Goal: Entertainment & Leisure: Consume media (video, audio)

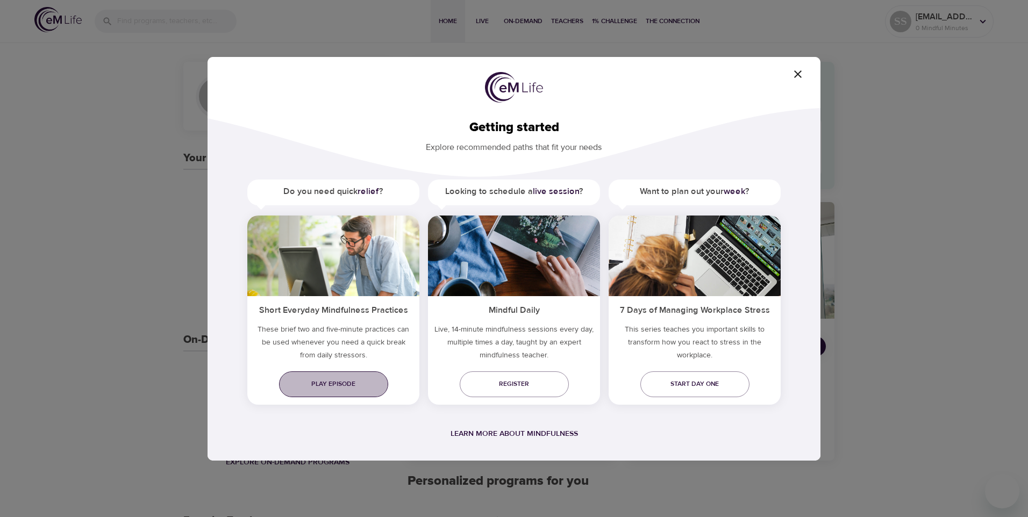
click at [338, 381] on span "Play episode" at bounding box center [334, 384] width 92 height 11
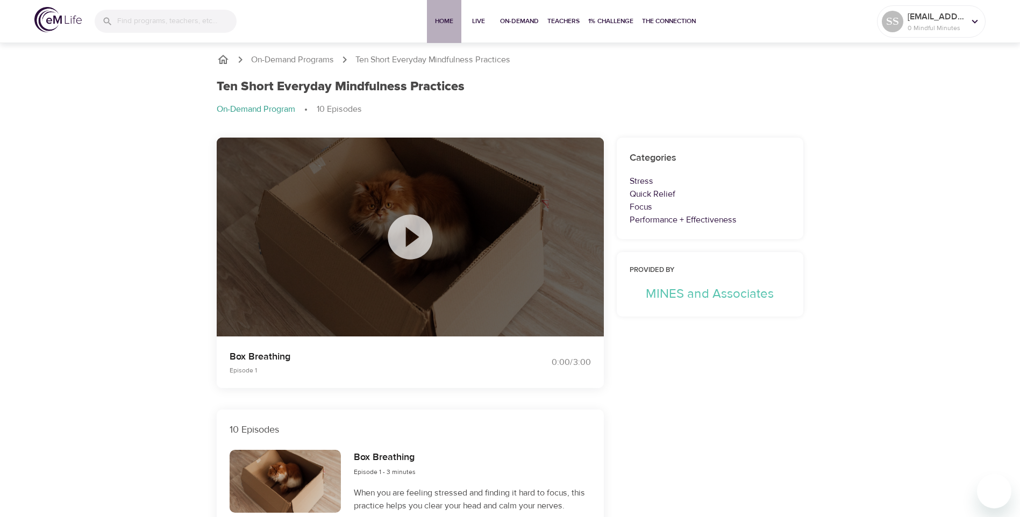
click at [439, 19] on span "Home" at bounding box center [444, 21] width 26 height 11
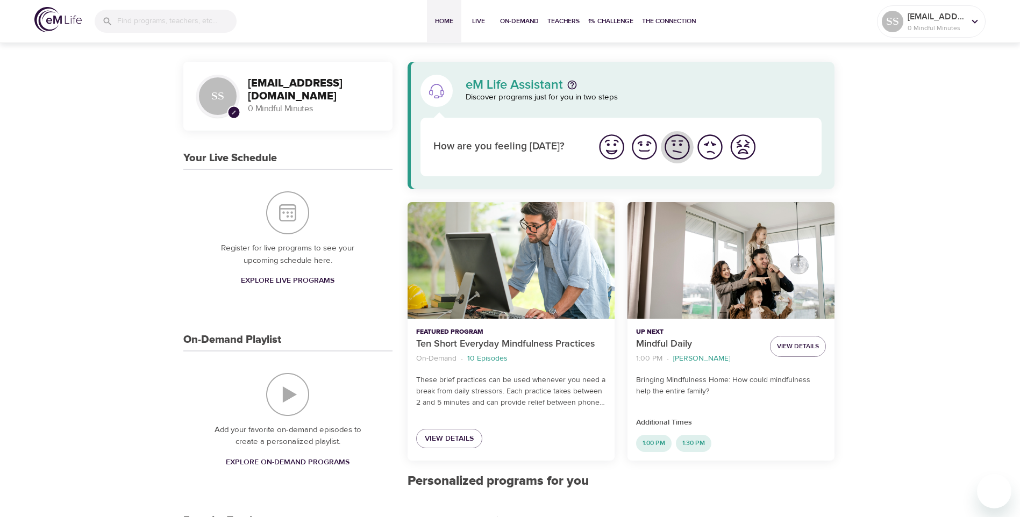
click at [676, 153] on img "I'm feeling ok" at bounding box center [678, 147] width 30 height 30
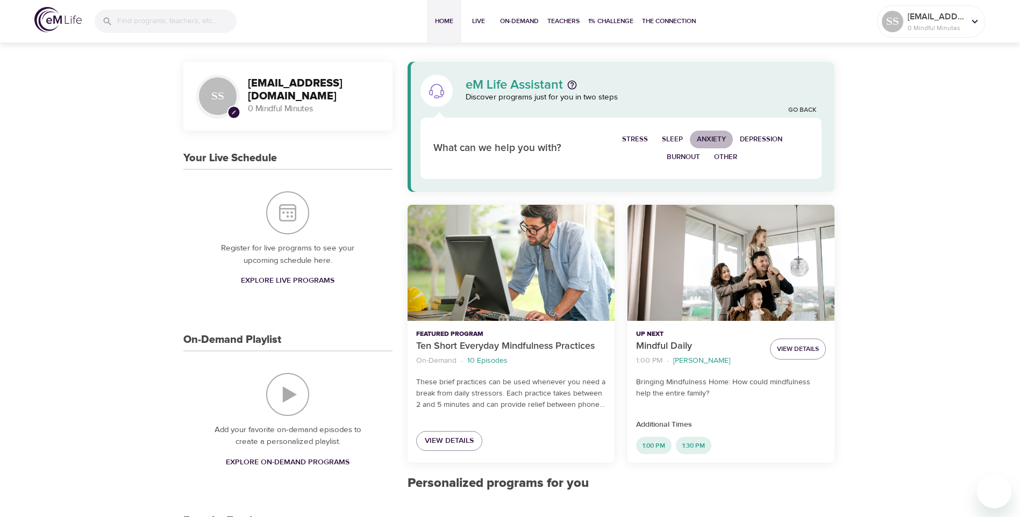
click at [718, 139] on span "Anxiety" at bounding box center [711, 139] width 29 height 12
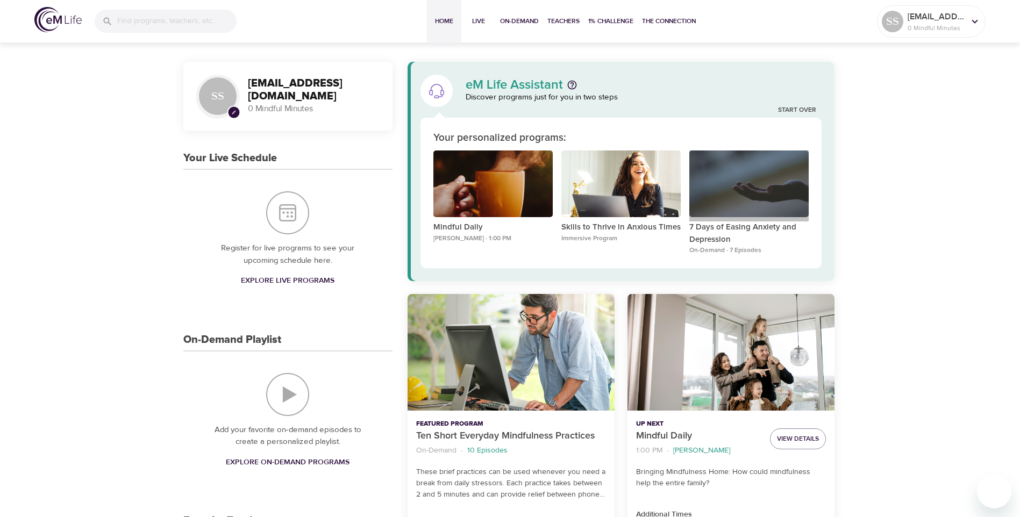
click at [731, 211] on div "7 Days of Easing Anxiety and Depression" at bounding box center [749, 184] width 119 height 67
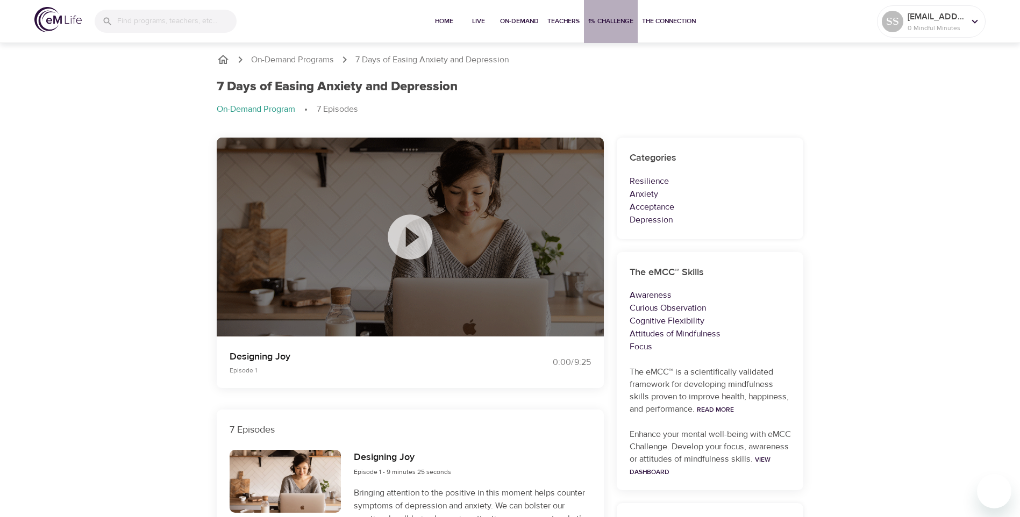
click at [610, 18] on span "1% Challenge" at bounding box center [610, 21] width 45 height 11
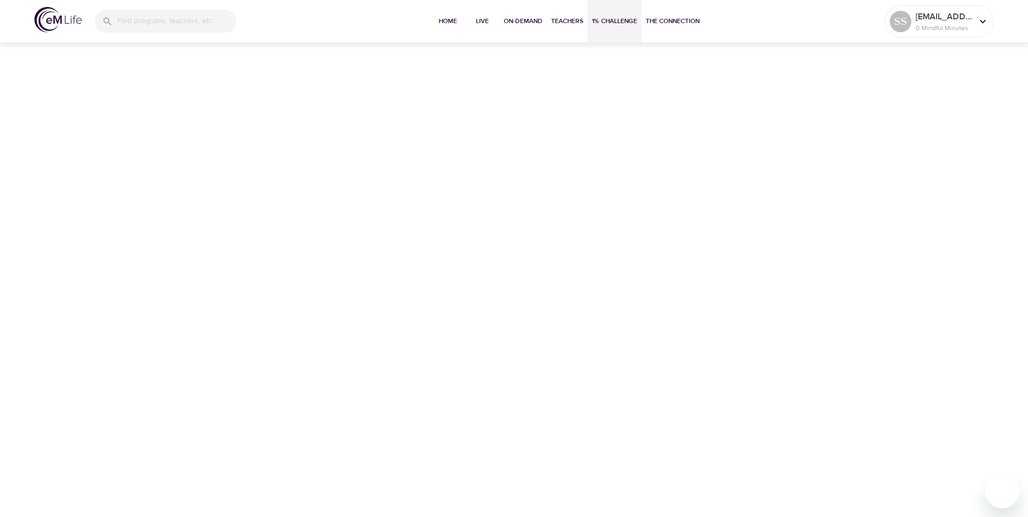
click at [605, 23] on span "1% Challenge" at bounding box center [614, 21] width 45 height 11
click at [601, 23] on span "1% Challenge" at bounding box center [614, 21] width 45 height 11
click at [607, 20] on span "1% Challenge" at bounding box center [614, 21] width 45 height 11
click at [521, 20] on span "On-Demand" at bounding box center [523, 21] width 39 height 11
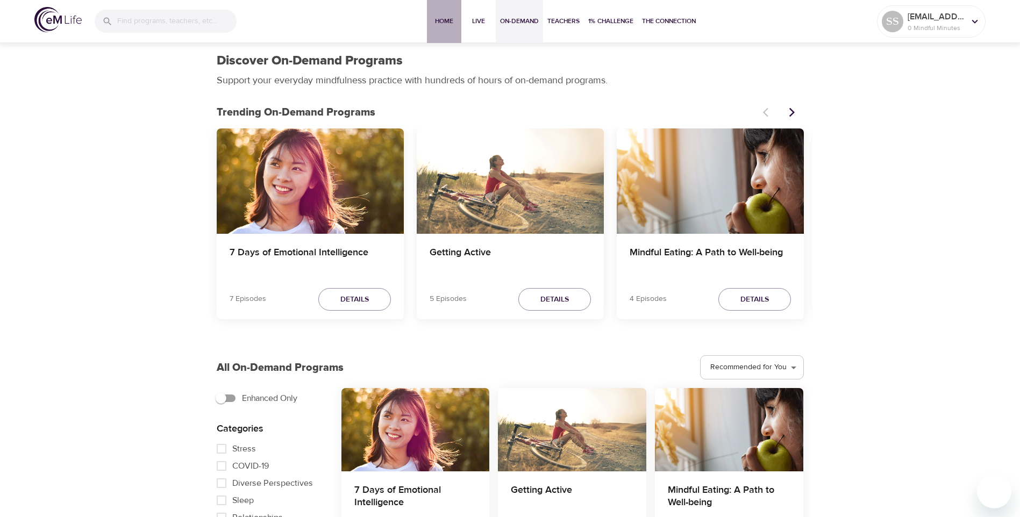
click at [442, 19] on span "Home" at bounding box center [444, 21] width 26 height 11
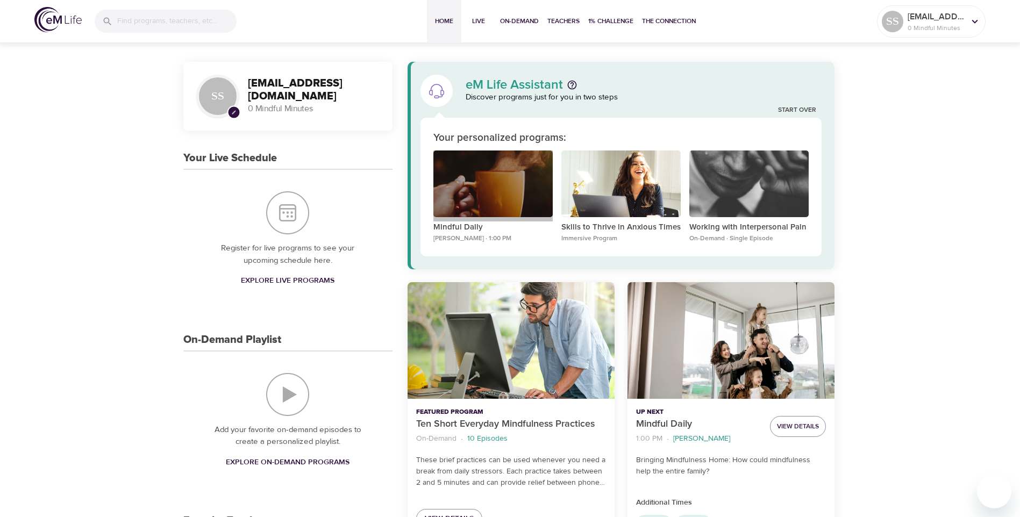
click at [477, 210] on div "Mindful Daily" at bounding box center [492, 184] width 119 height 67
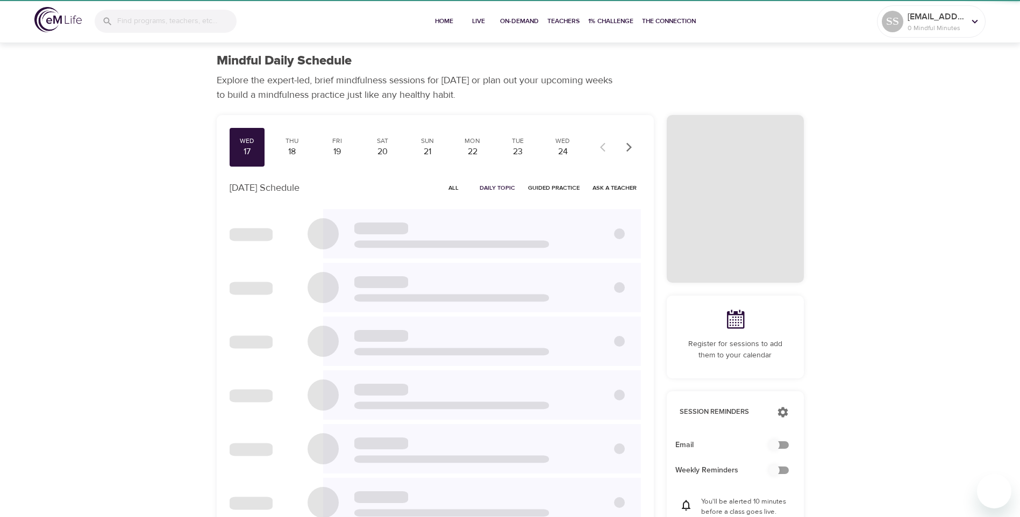
click at [600, 202] on div "Wed 17 Thu 18 Fri 19 Sat 20 Sun 21 Mon 22 Tue 23 Wed 24 Thu 25 Fri 26 Sat 27 Su…" at bounding box center [435, 416] width 437 height 602
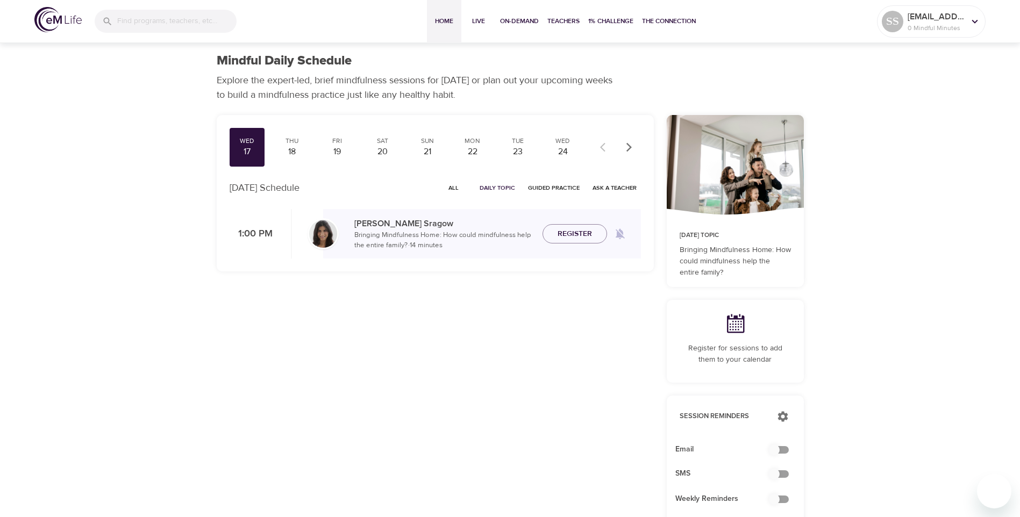
click at [446, 21] on span "Home" at bounding box center [444, 21] width 26 height 11
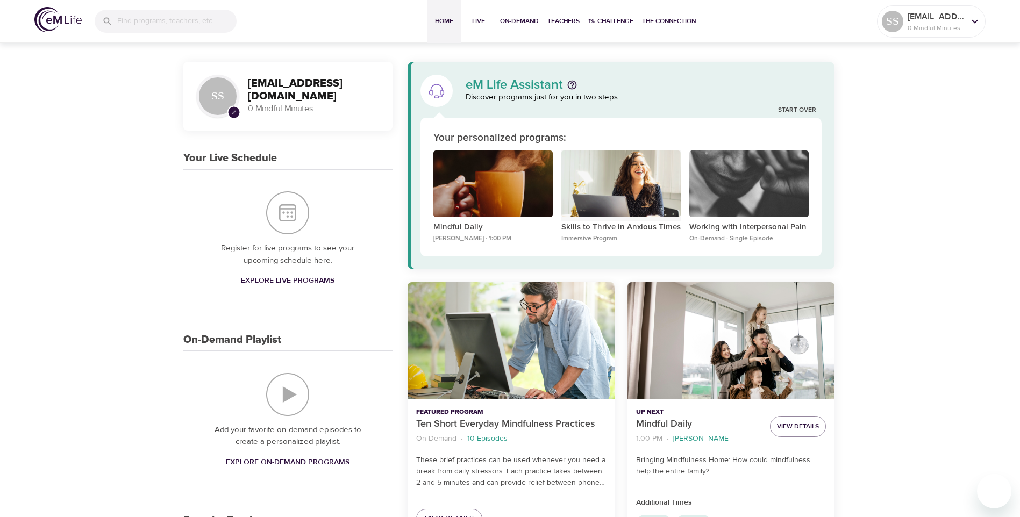
click at [616, 199] on div "Skills to Thrive in Anxious Times" at bounding box center [620, 184] width 119 height 67
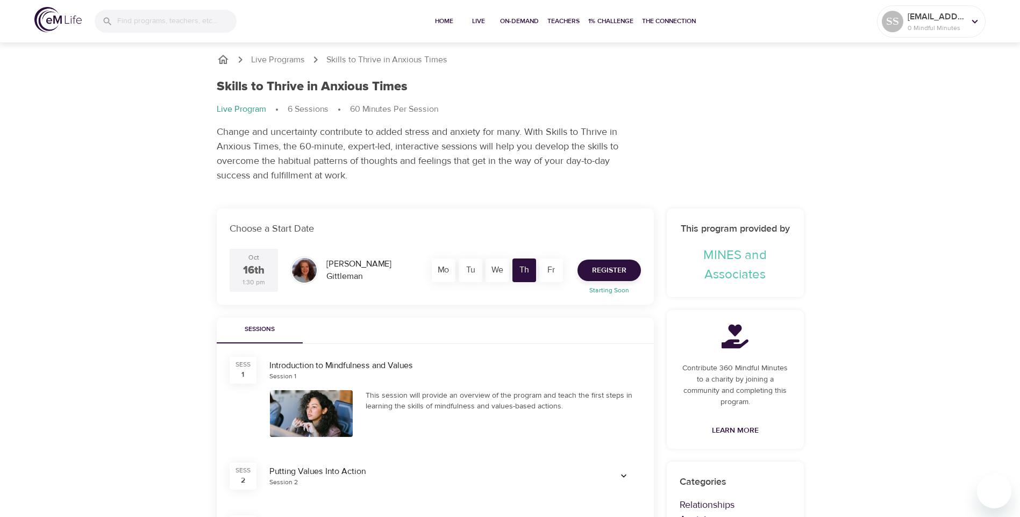
click at [499, 273] on div "We" at bounding box center [498, 271] width 24 height 24
click at [492, 272] on div "We" at bounding box center [498, 271] width 24 height 24
click at [248, 276] on div "16th" at bounding box center [254, 271] width 22 height 16
click at [252, 269] on div "16th" at bounding box center [254, 271] width 22 height 16
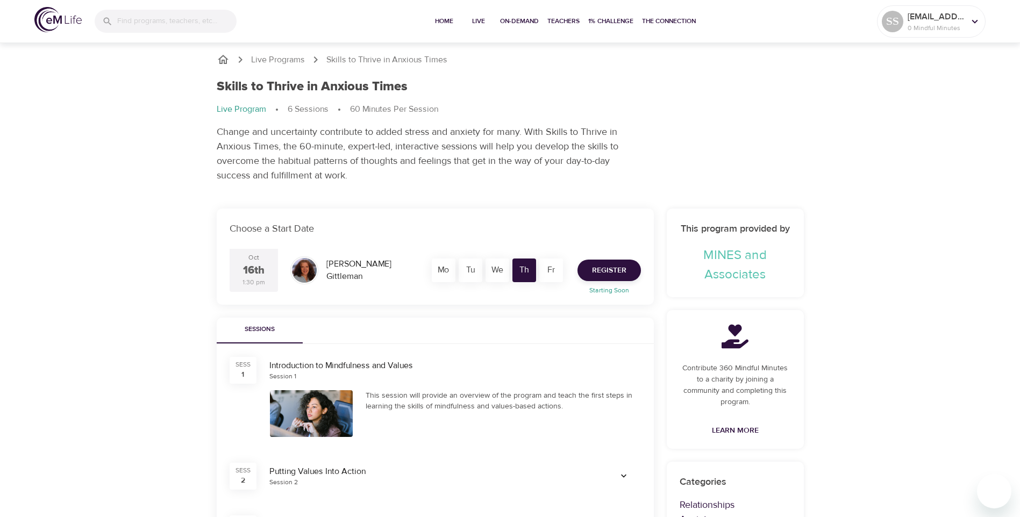
click at [254, 261] on div "Oct" at bounding box center [253, 257] width 11 height 9
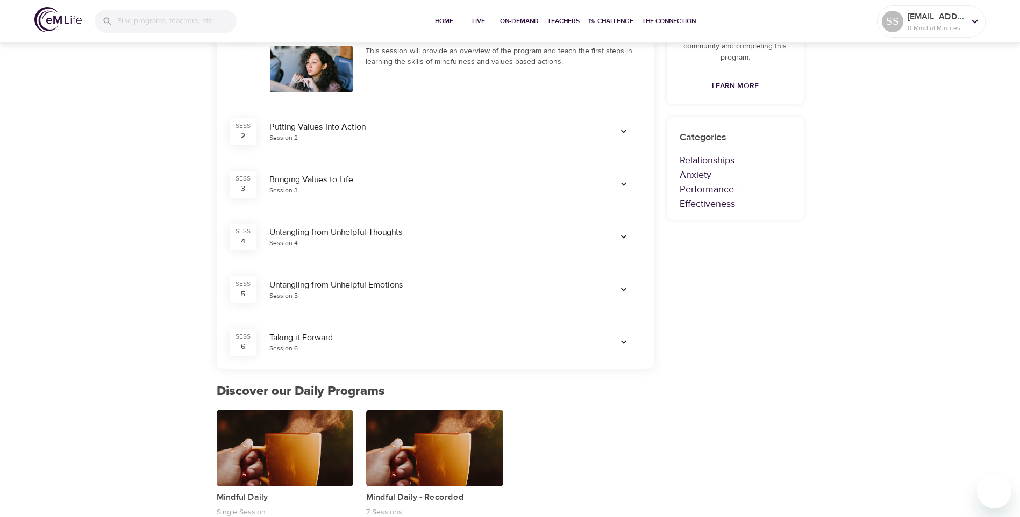
scroll to position [365, 0]
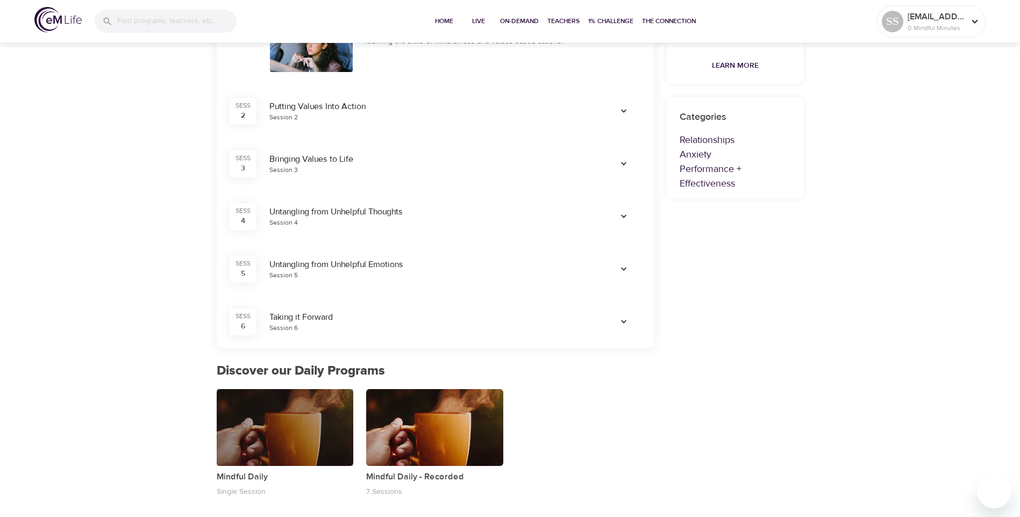
click at [281, 432] on div "button" at bounding box center [285, 427] width 137 height 77
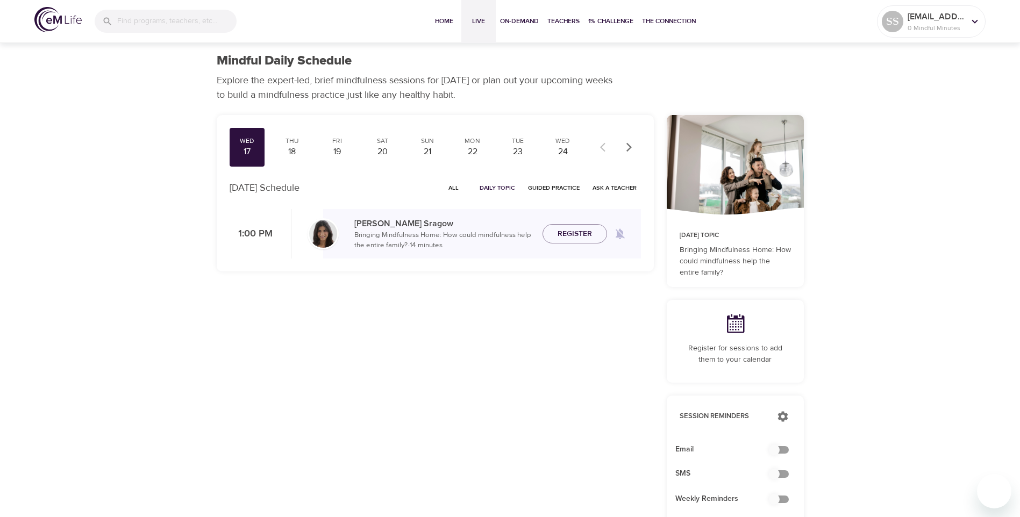
click at [476, 20] on span "Live" at bounding box center [479, 21] width 26 height 11
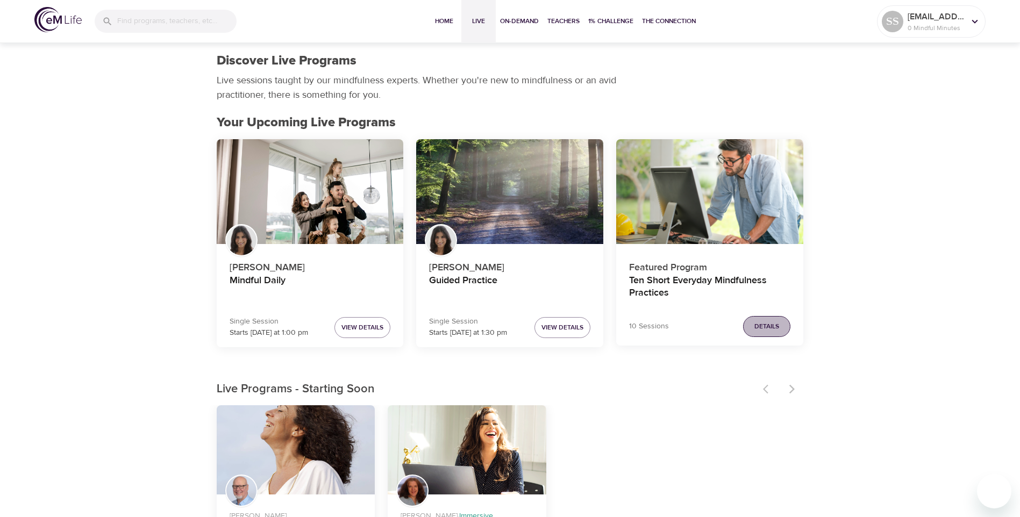
click at [760, 325] on span "Details" at bounding box center [767, 326] width 25 height 11
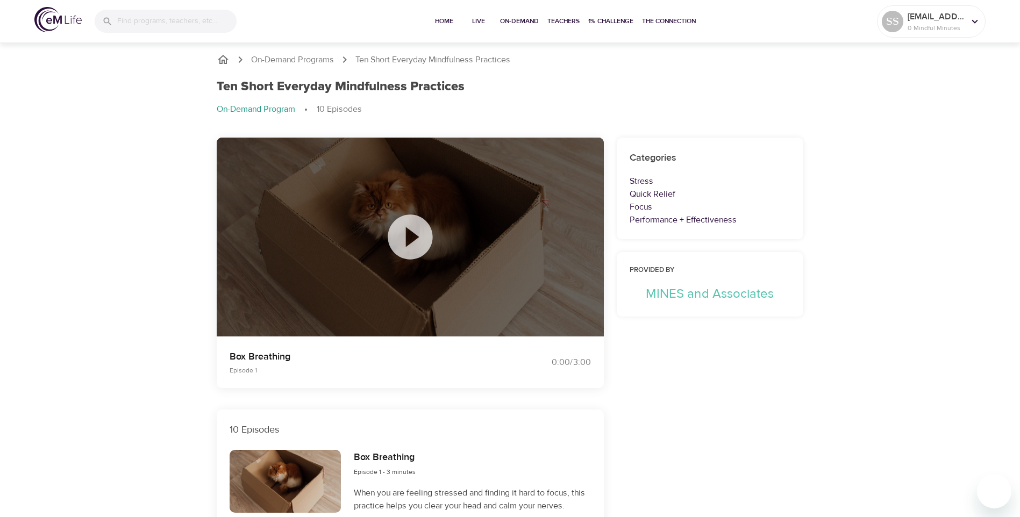
click at [422, 238] on icon at bounding box center [410, 237] width 45 height 45
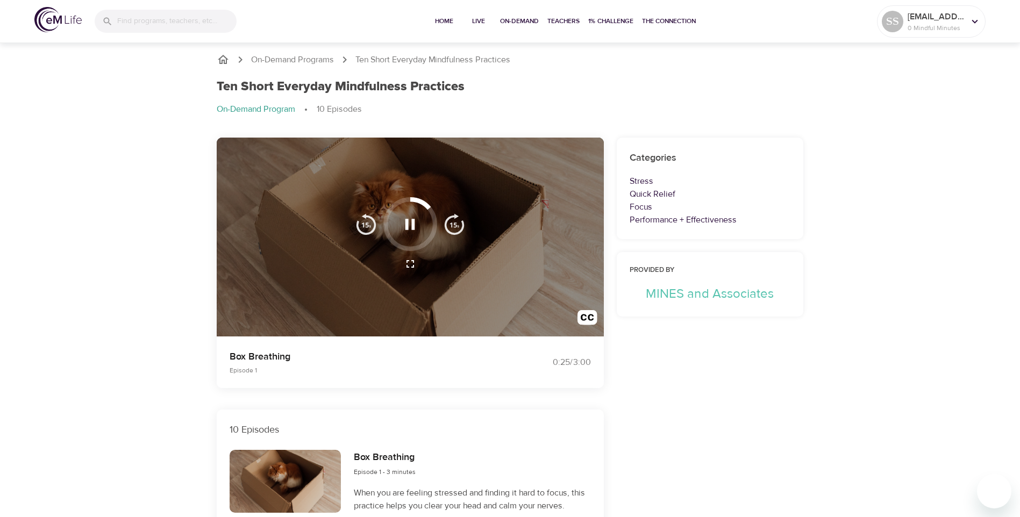
click at [423, 209] on div at bounding box center [410, 224] width 54 height 54
click at [427, 207] on div at bounding box center [410, 224] width 54 height 54
drag, startPoint x: 427, startPoint y: 207, endPoint x: 416, endPoint y: 201, distance: 12.3
click at [417, 201] on div at bounding box center [410, 224] width 54 height 54
drag, startPoint x: 416, startPoint y: 201, endPoint x: 410, endPoint y: 222, distance: 21.3
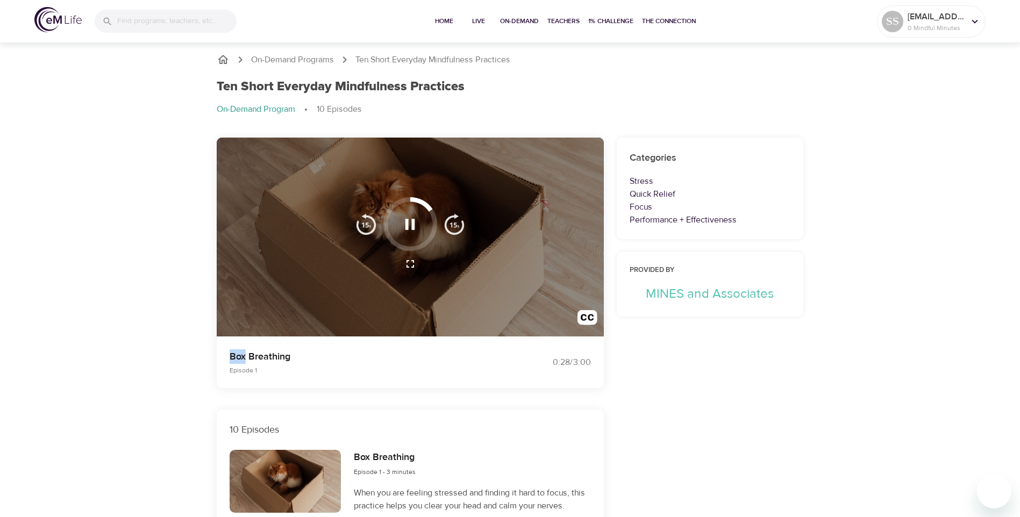
click at [410, 222] on icon "button" at bounding box center [410, 224] width 19 height 19
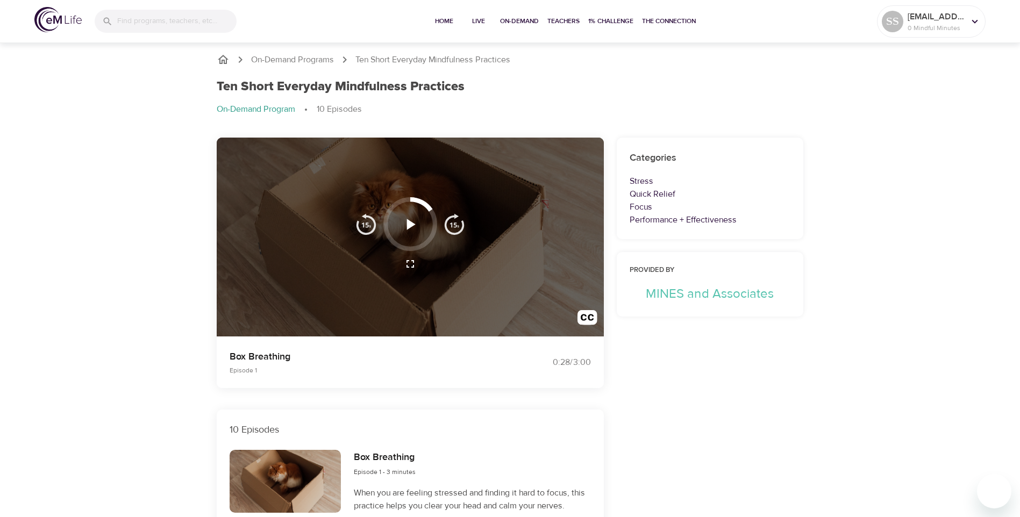
drag, startPoint x: 430, startPoint y: 209, endPoint x: 407, endPoint y: 197, distance: 26.0
click at [407, 197] on div at bounding box center [410, 224] width 54 height 54
drag, startPoint x: 424, startPoint y: 204, endPoint x: 395, endPoint y: 204, distance: 29.0
click at [408, 198] on div at bounding box center [410, 224] width 54 height 54
click at [371, 224] on img "button" at bounding box center [367, 225] width 22 height 22
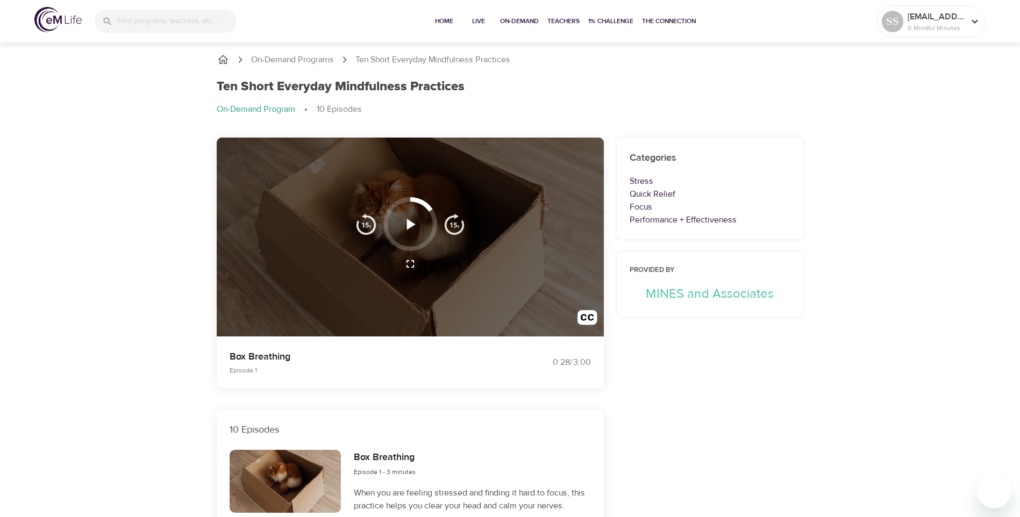
click at [366, 223] on img "button" at bounding box center [367, 225] width 22 height 22
click at [364, 225] on img "button" at bounding box center [367, 225] width 22 height 22
click at [411, 226] on icon "button" at bounding box center [411, 224] width 9 height 11
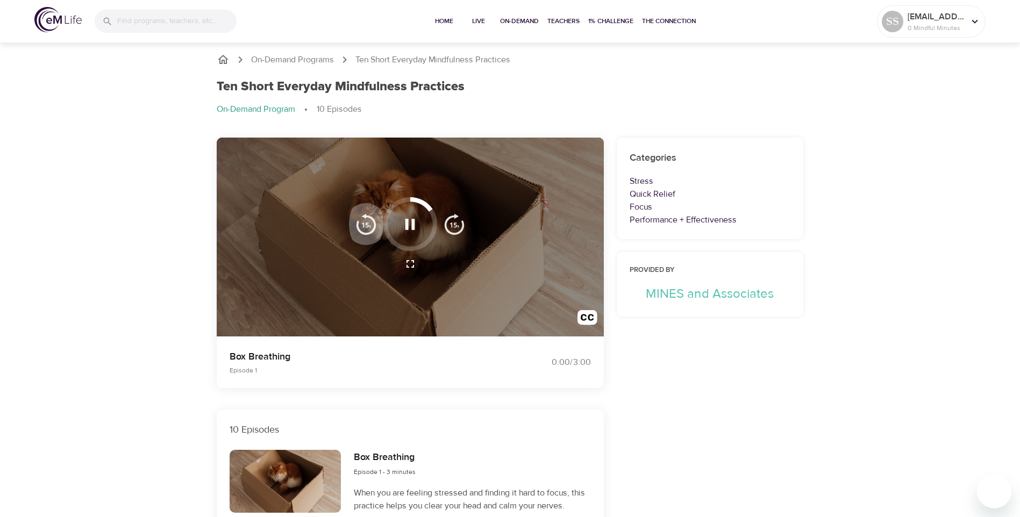
click at [368, 226] on img "button" at bounding box center [367, 225] width 22 height 22
click at [361, 223] on img "button" at bounding box center [367, 225] width 22 height 22
click at [365, 226] on img "button" at bounding box center [367, 225] width 22 height 22
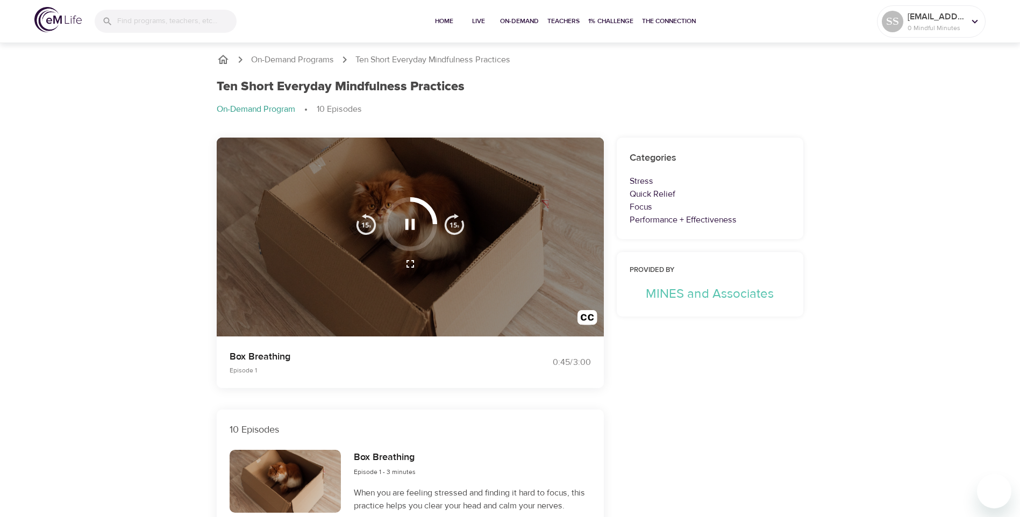
click at [365, 226] on img "button" at bounding box center [367, 225] width 22 height 22
click at [413, 225] on icon "button" at bounding box center [411, 224] width 10 height 11
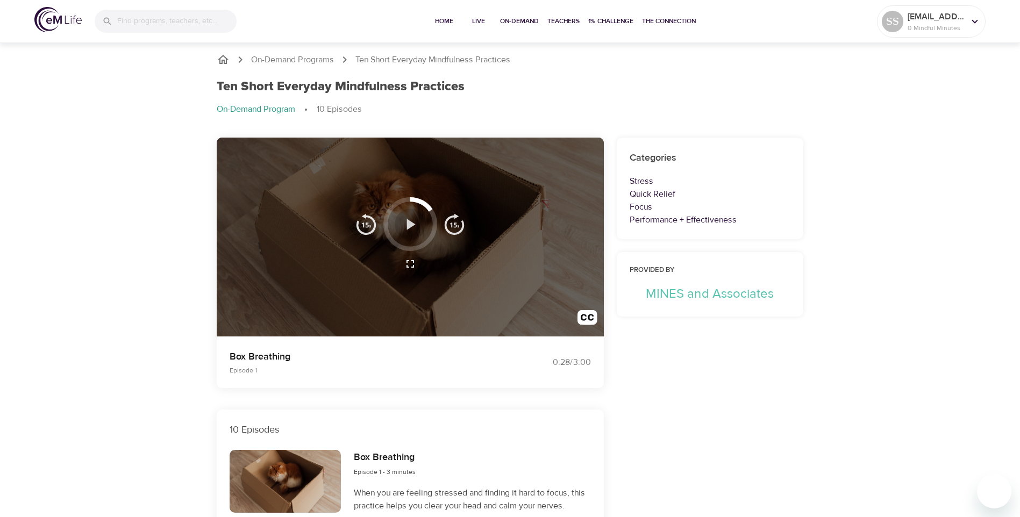
click at [408, 227] on icon "button" at bounding box center [411, 224] width 9 height 11
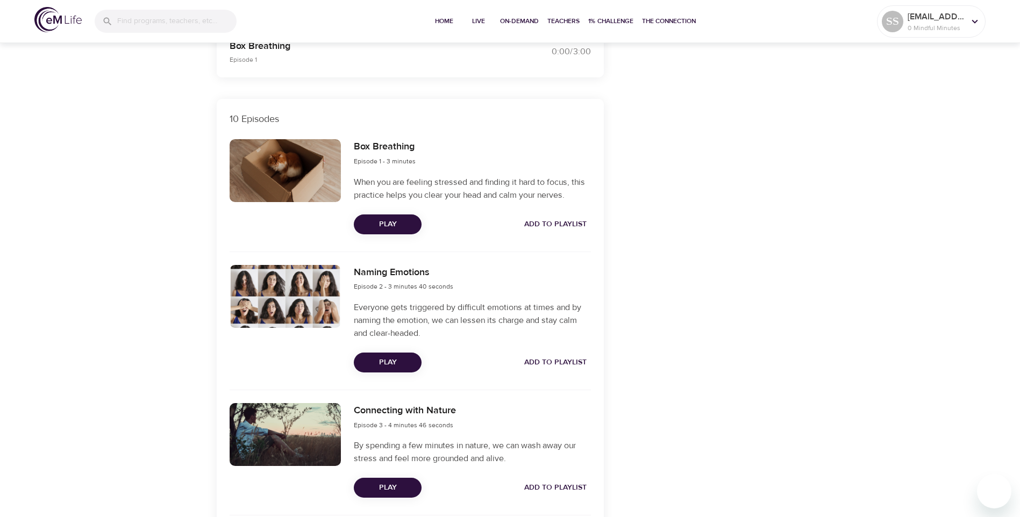
scroll to position [323, 0]
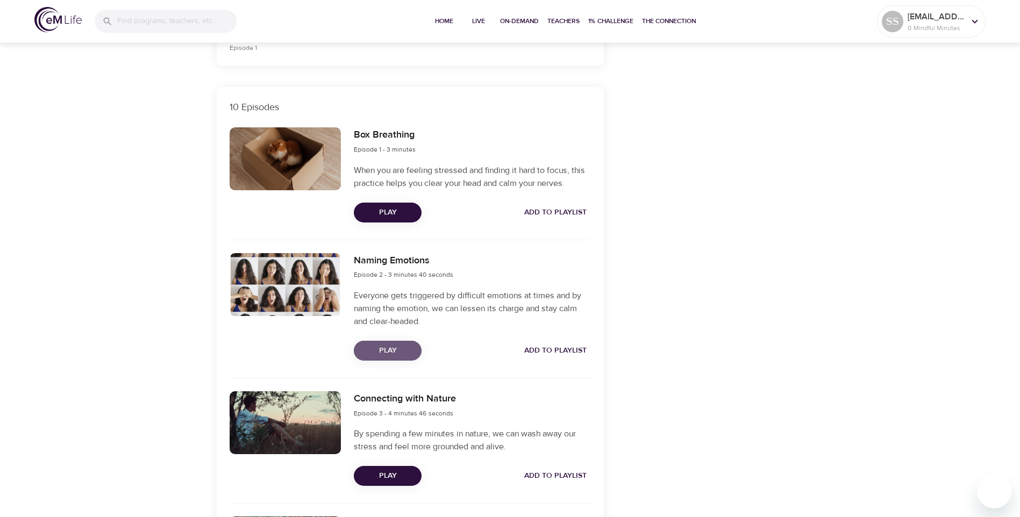
click at [383, 352] on span "Play" at bounding box center [387, 350] width 51 height 13
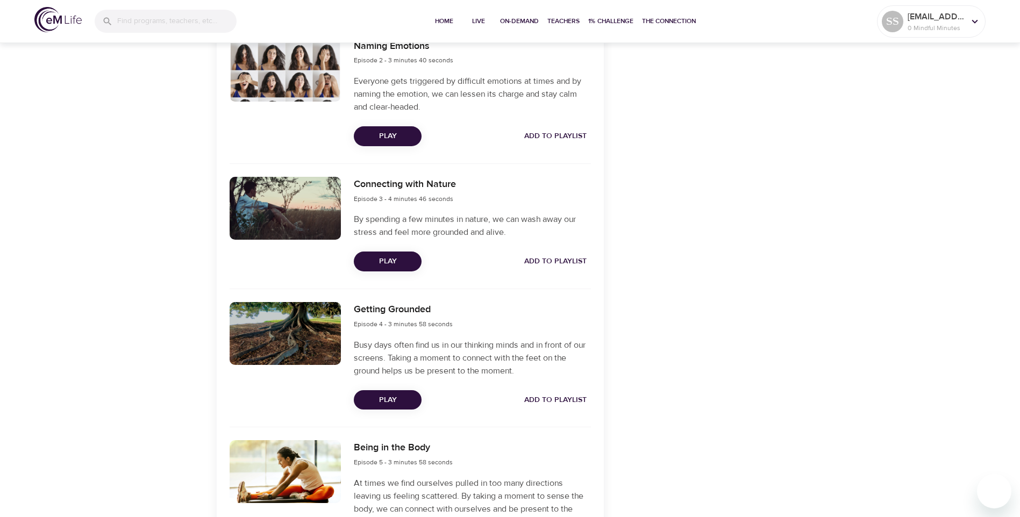
scroll to position [538, 0]
click at [378, 264] on span "Play" at bounding box center [387, 260] width 51 height 13
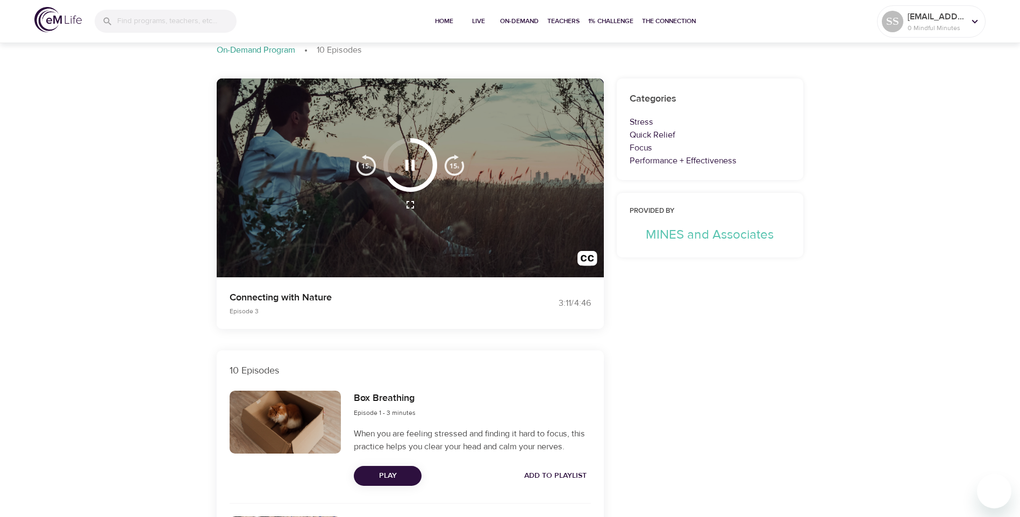
scroll to position [0, 0]
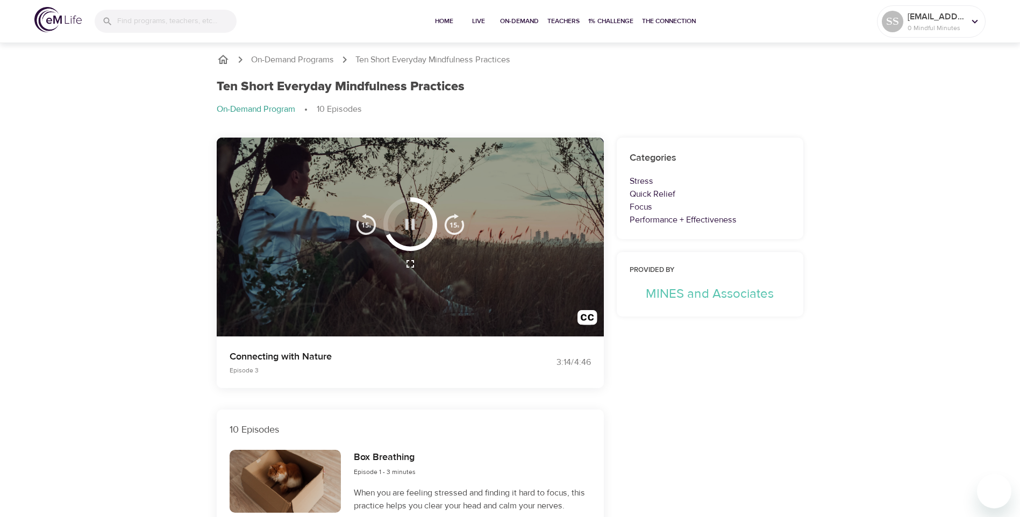
click at [410, 223] on icon "button" at bounding box center [410, 224] width 19 height 19
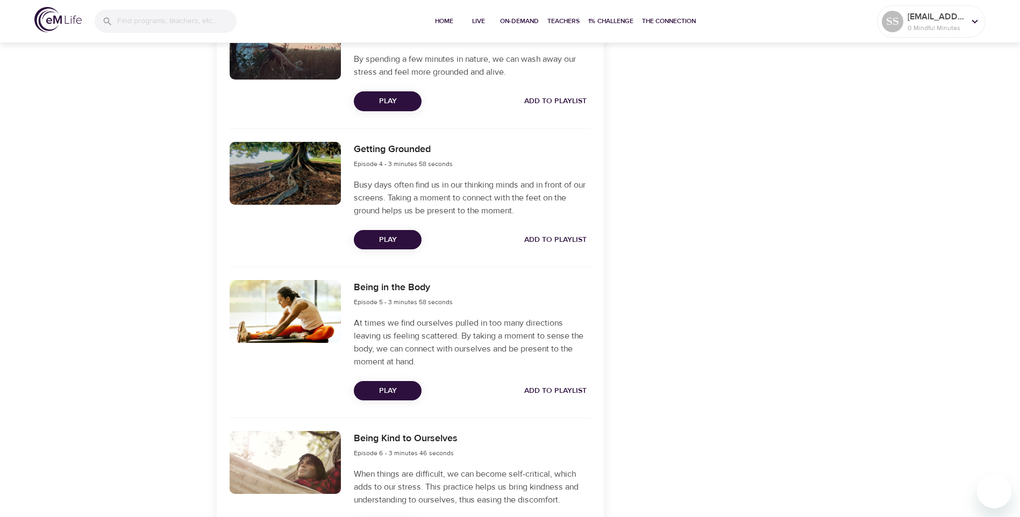
scroll to position [699, 0]
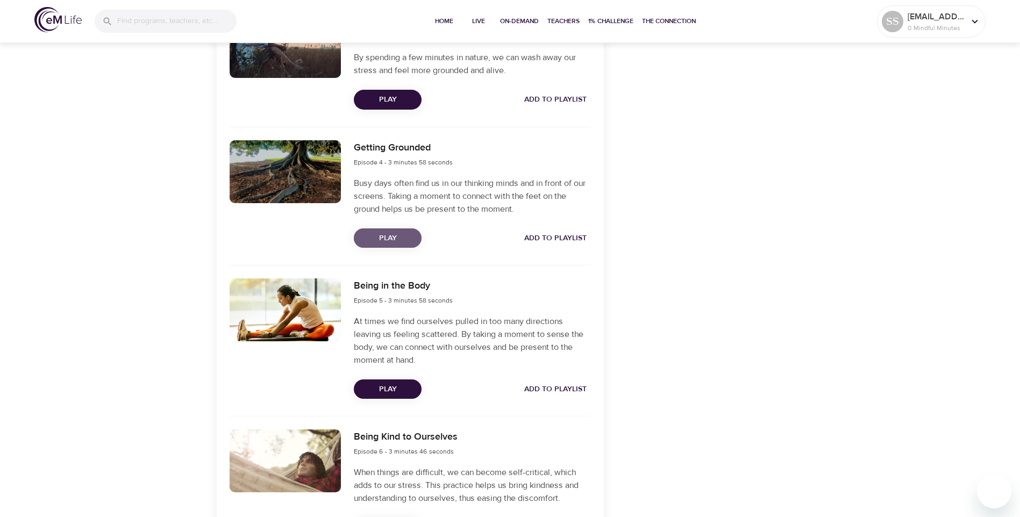
click at [389, 236] on span "Play" at bounding box center [387, 238] width 51 height 13
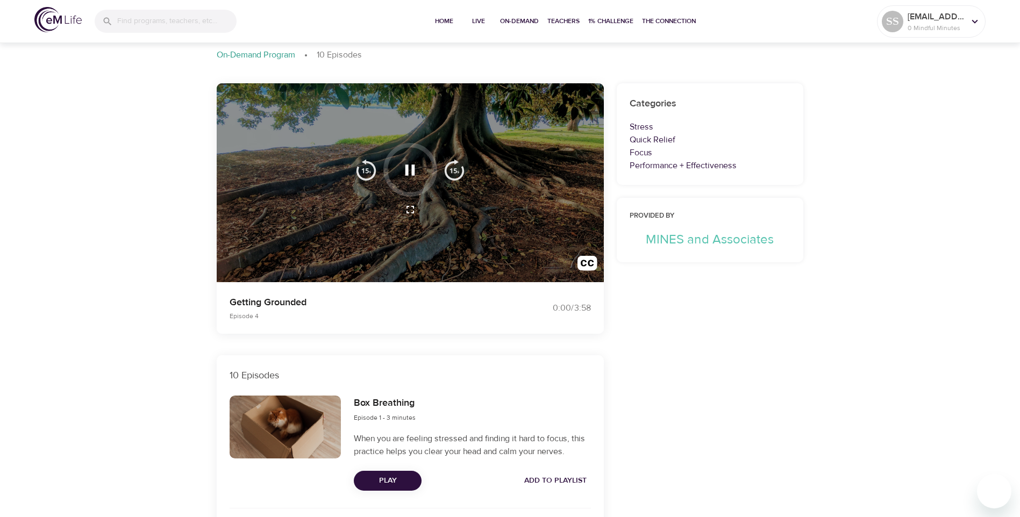
scroll to position [0, 0]
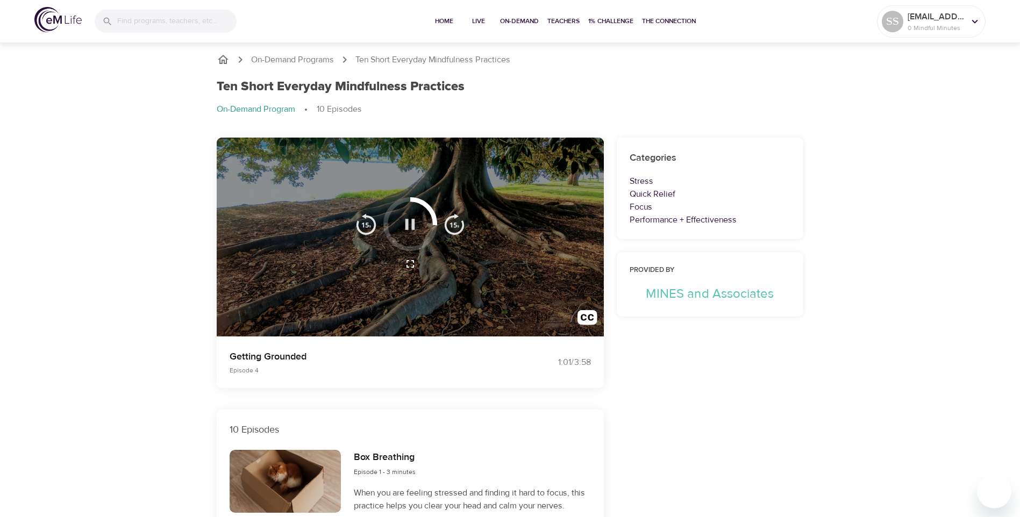
click at [413, 223] on icon "button" at bounding box center [411, 224] width 10 height 11
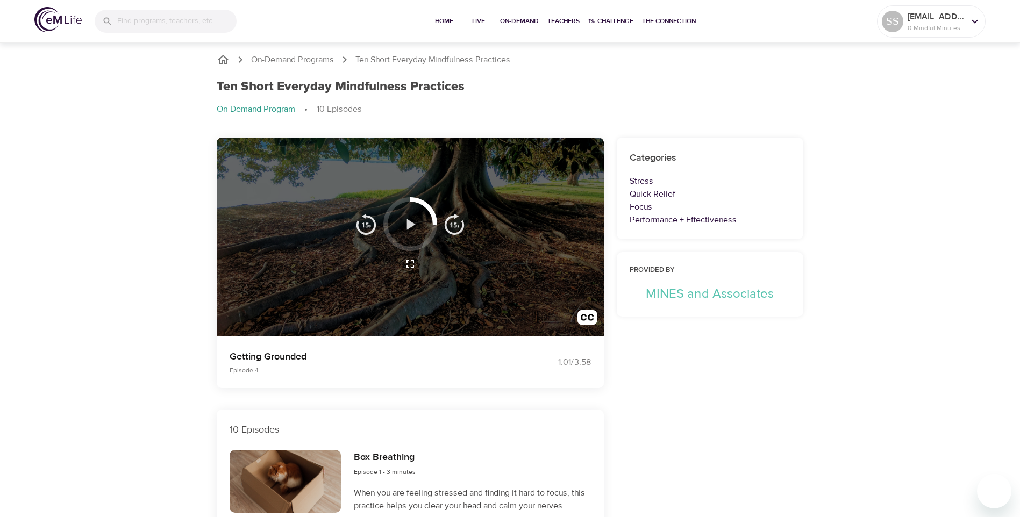
click at [413, 223] on icon "button" at bounding box center [411, 224] width 9 height 11
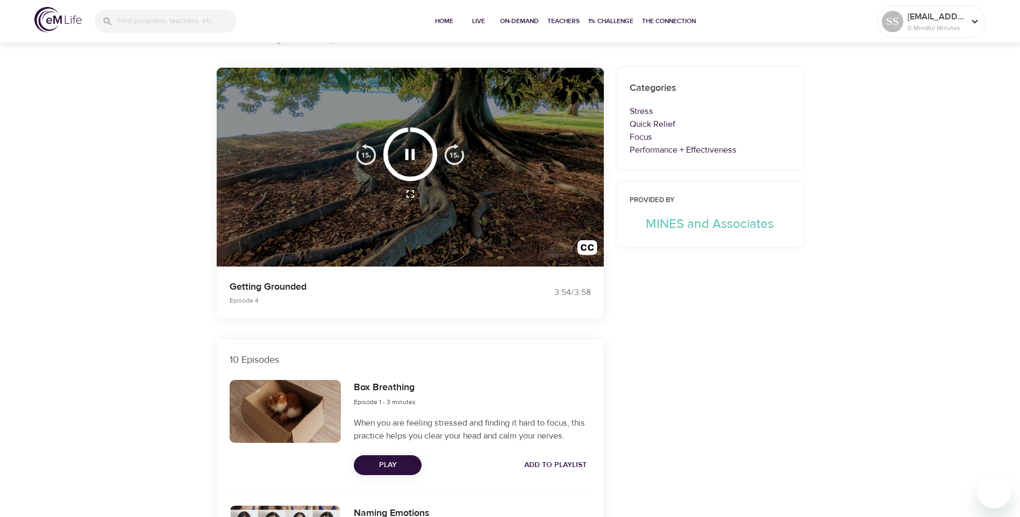
scroll to position [54, 0]
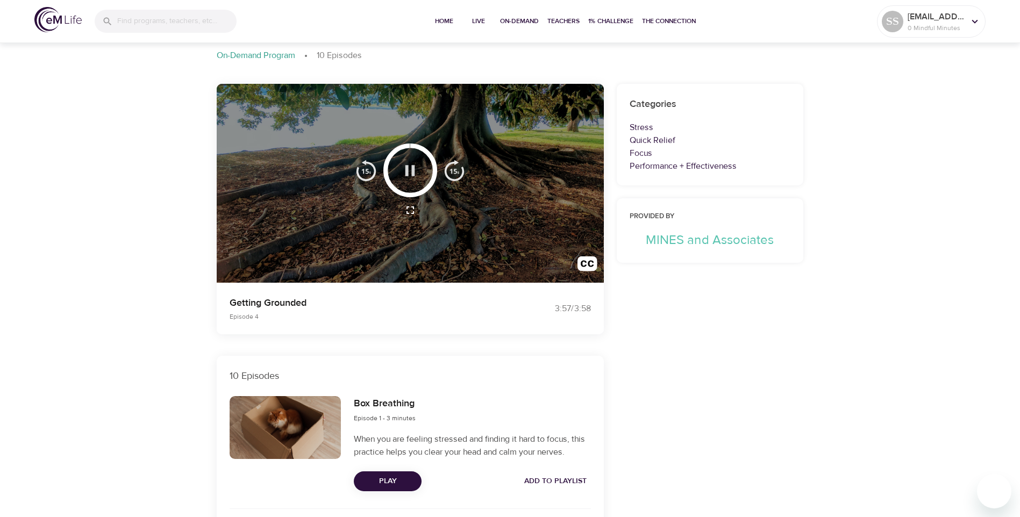
click at [408, 172] on icon "button" at bounding box center [411, 170] width 10 height 11
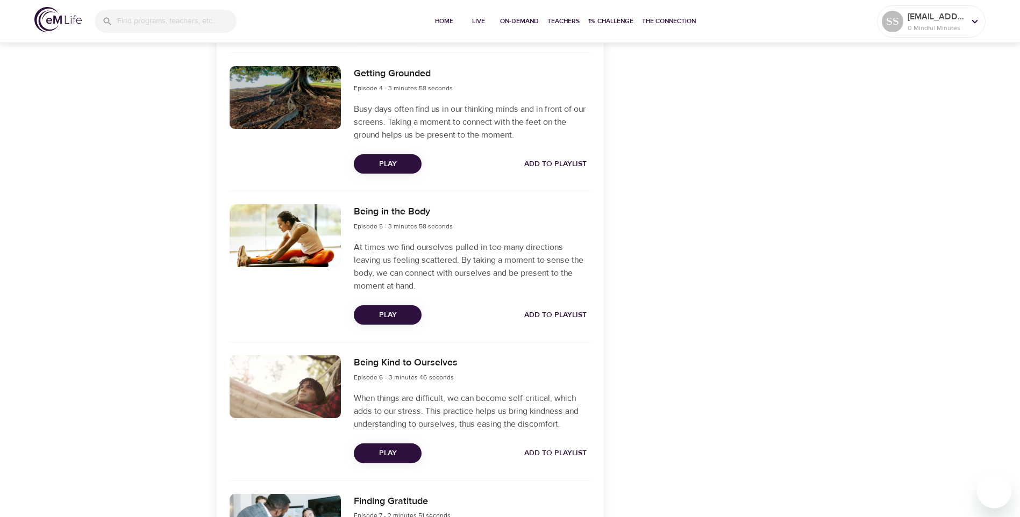
scroll to position [807, 0]
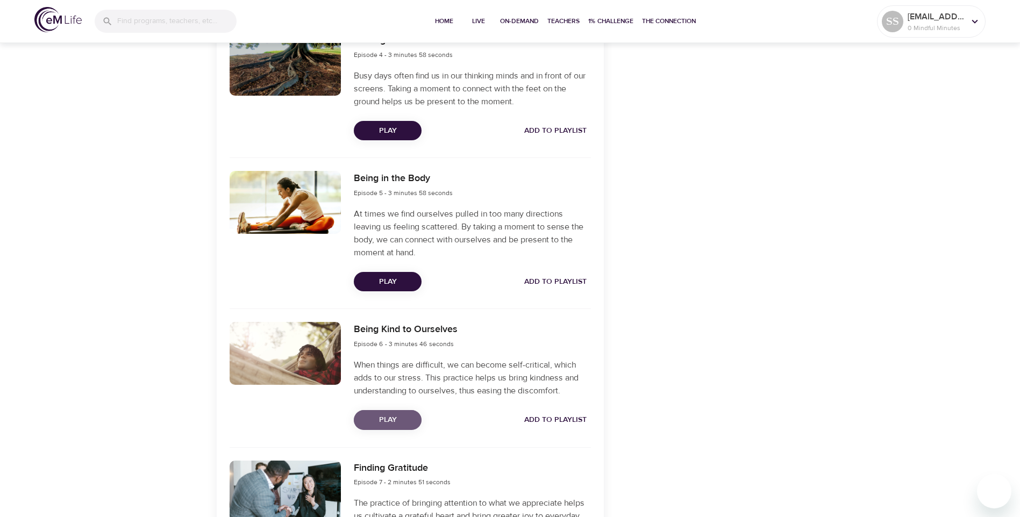
click at [388, 421] on span "Play" at bounding box center [387, 420] width 51 height 13
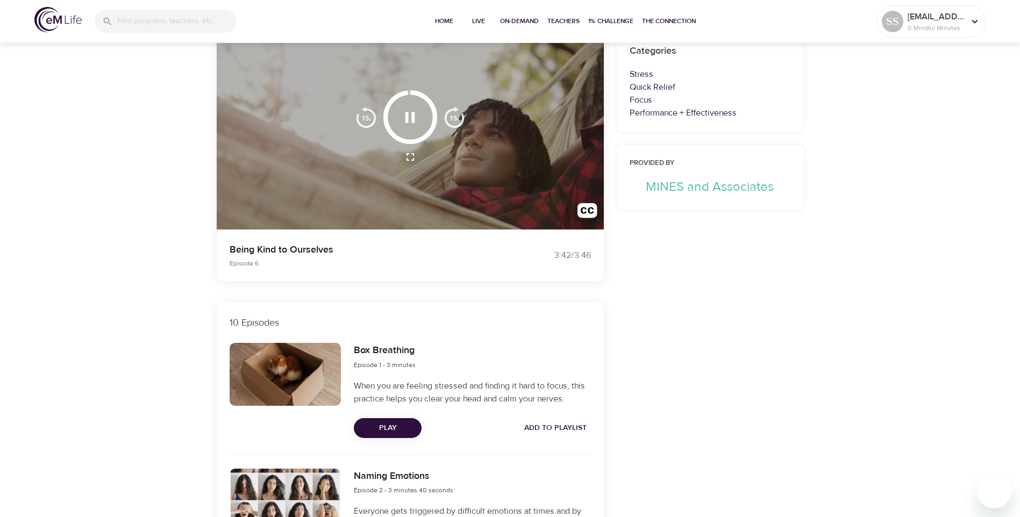
scroll to position [108, 0]
click at [410, 116] on icon "button" at bounding box center [410, 117] width 19 height 19
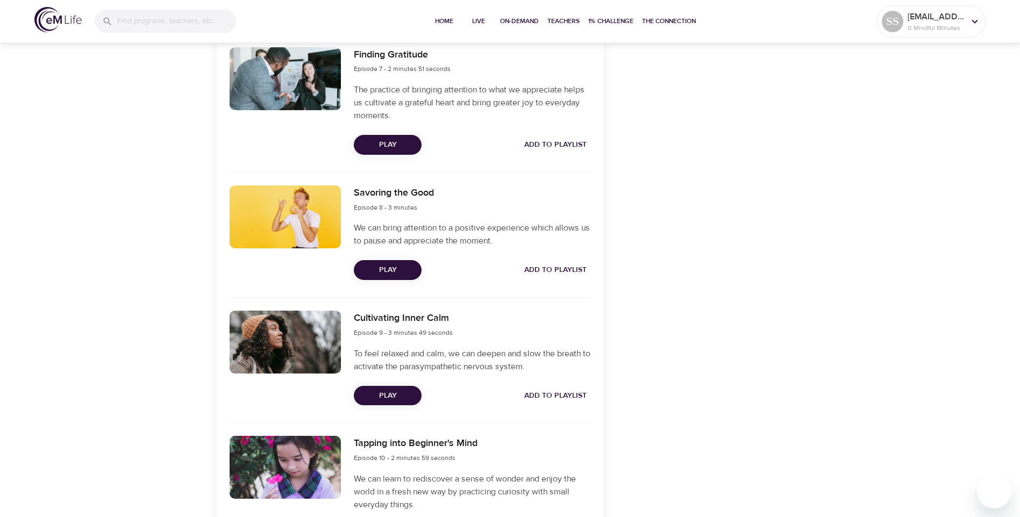
scroll to position [1237, 0]
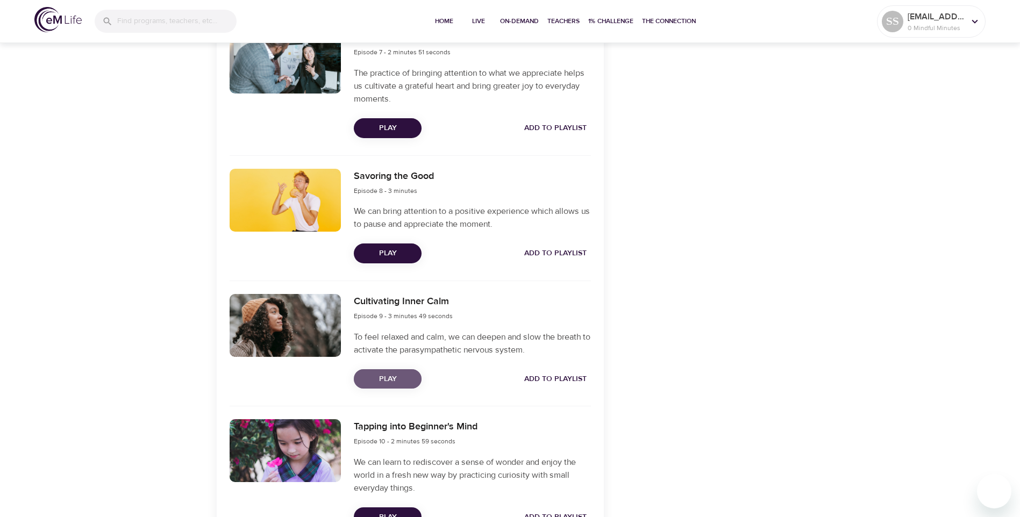
click at [382, 383] on span "Play" at bounding box center [387, 379] width 51 height 13
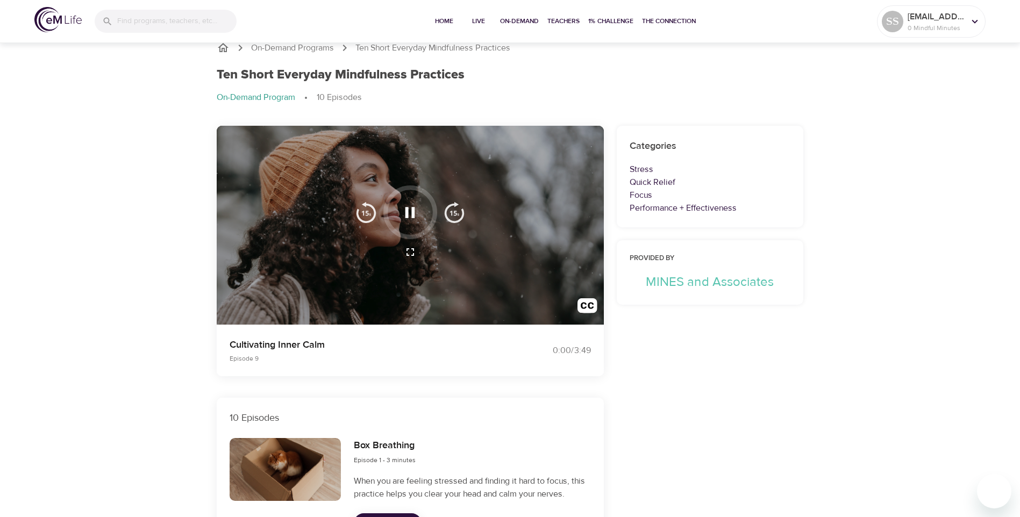
scroll to position [0, 0]
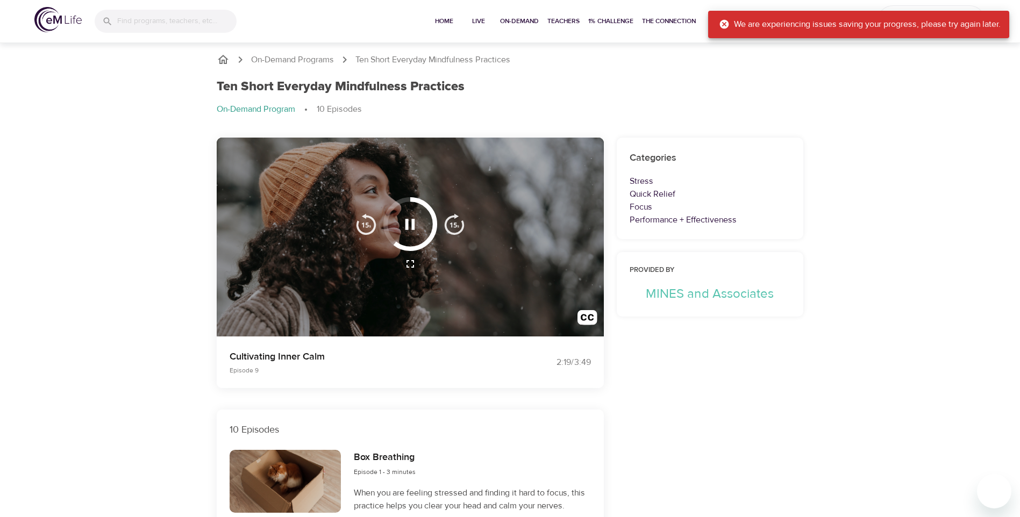
click at [756, 26] on div "We are experiencing issues saving your progress, please try again later." at bounding box center [860, 24] width 282 height 21
click at [722, 20] on icon at bounding box center [724, 24] width 9 height 9
click at [721, 22] on icon at bounding box center [724, 24] width 9 height 9
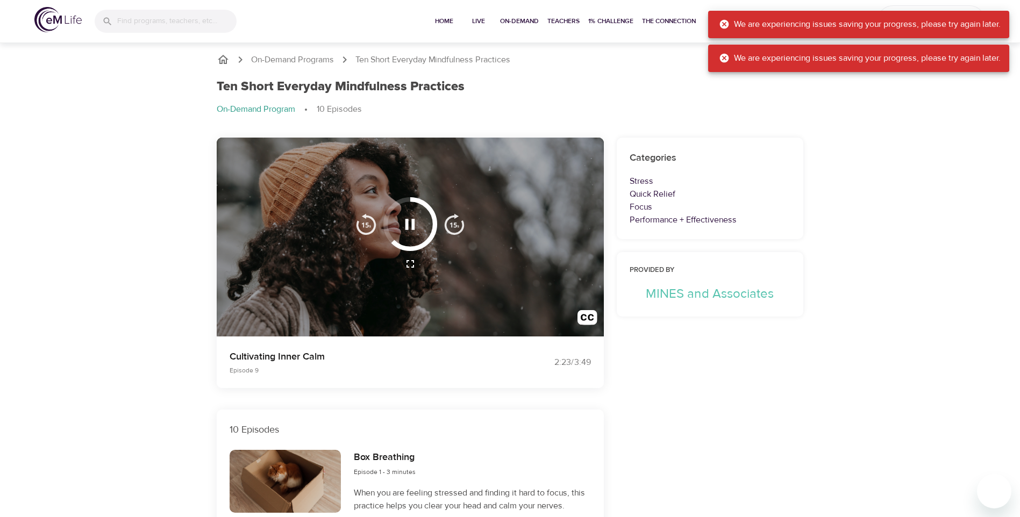
click at [414, 228] on icon "button" at bounding box center [411, 224] width 10 height 11
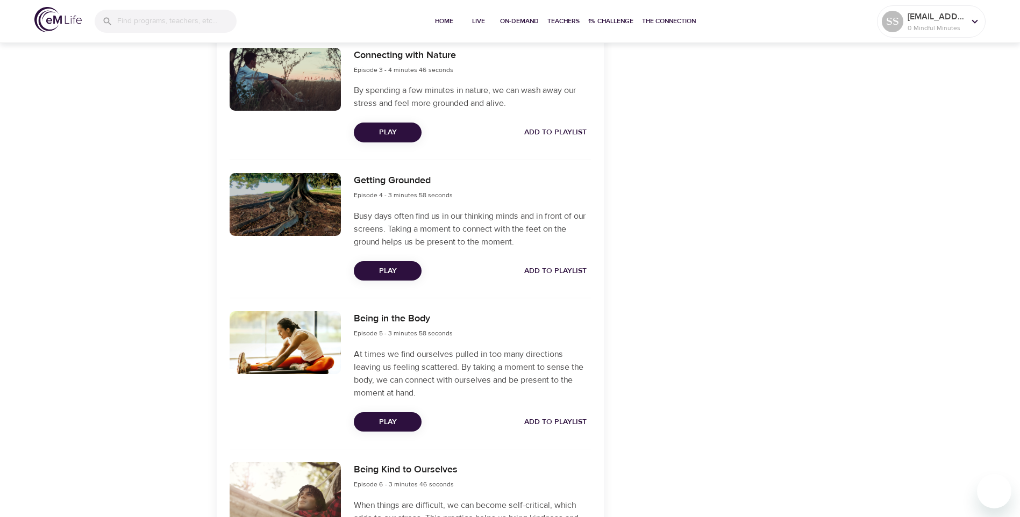
scroll to position [614, 0]
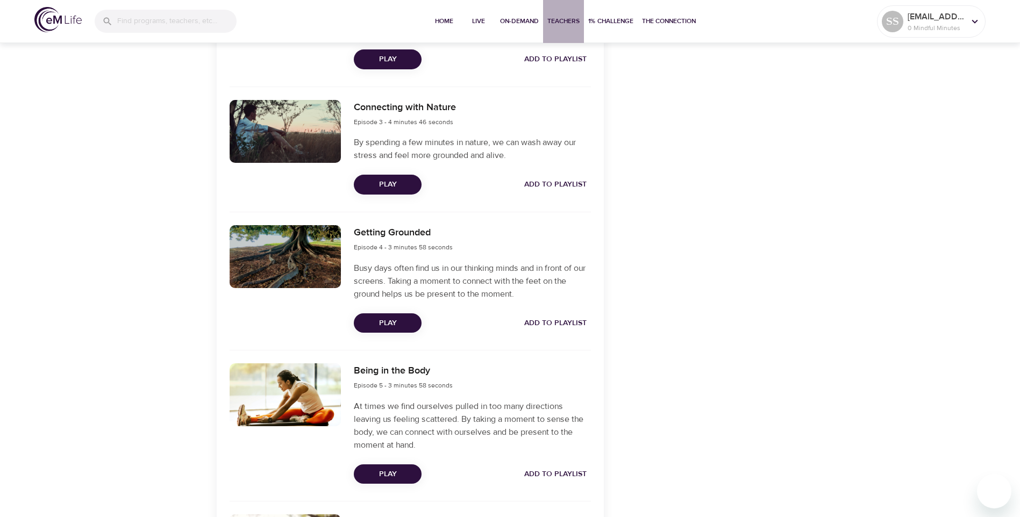
click at [560, 24] on span "Teachers" at bounding box center [564, 21] width 32 height 11
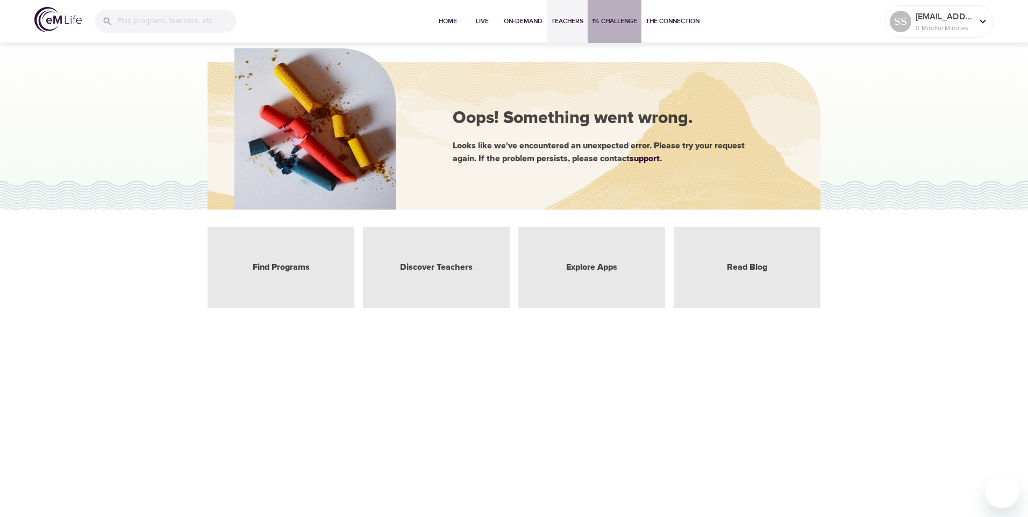
click at [604, 19] on span "1% Challenge" at bounding box center [614, 21] width 45 height 11
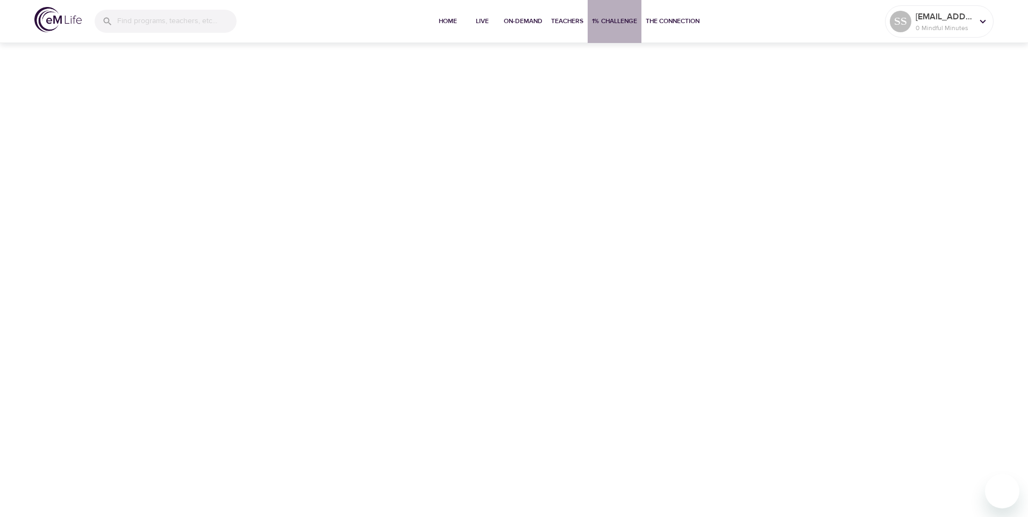
click at [603, 20] on span "1% Challenge" at bounding box center [614, 21] width 45 height 11
click at [653, 16] on span "The Connection" at bounding box center [673, 21] width 54 height 11
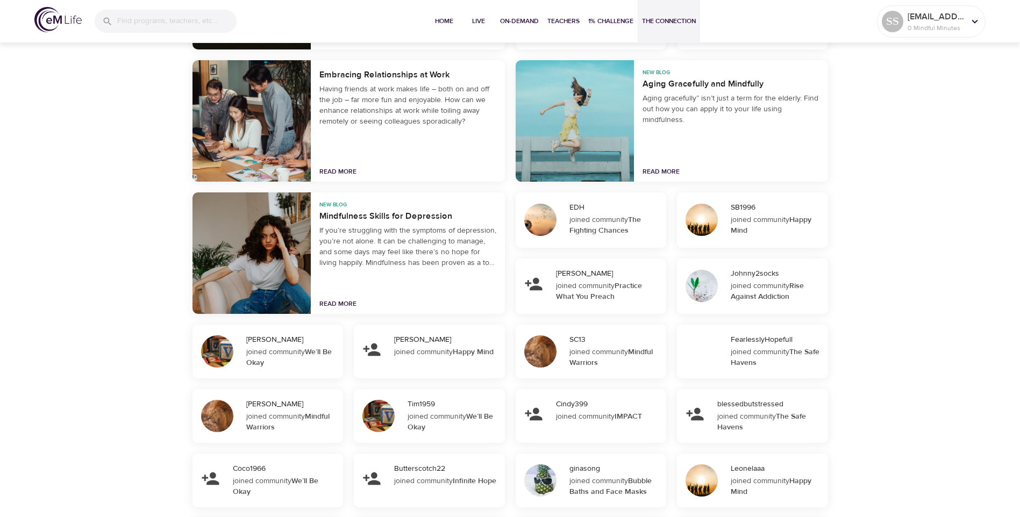
scroll to position [2445, 0]
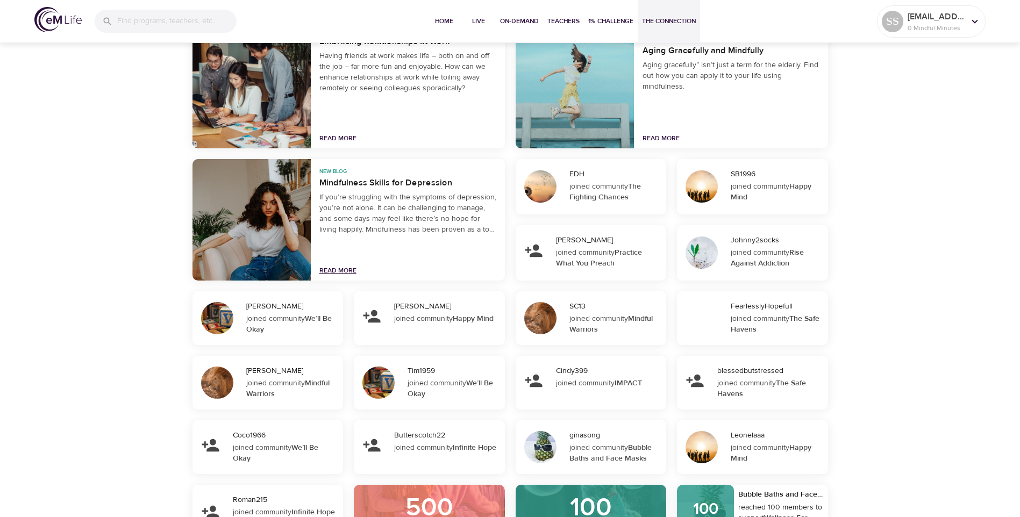
click at [341, 273] on link "Read More" at bounding box center [337, 270] width 37 height 9
